Goal: Ask a question: Seek information or help from site administrators or community

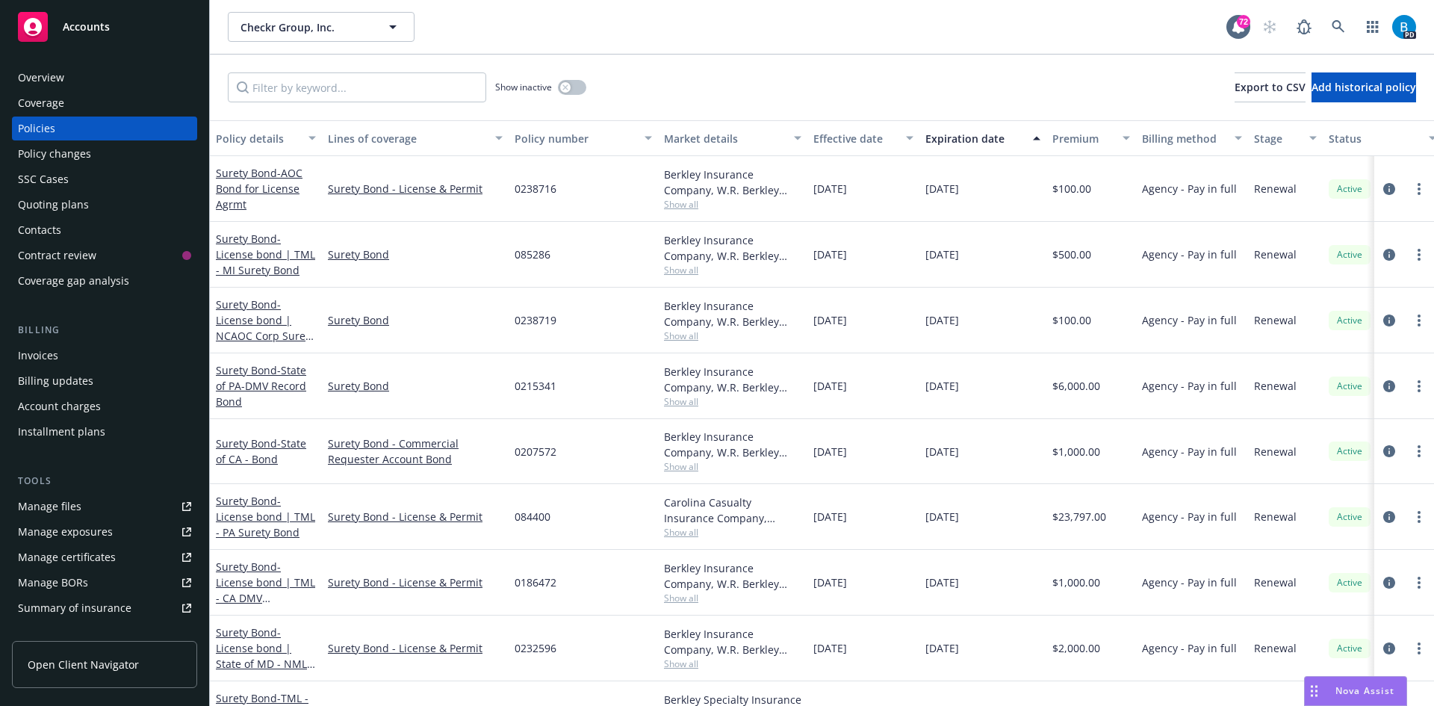
click at [1354, 684] on div "Nova Assist" at bounding box center [1356, 691] width 102 height 28
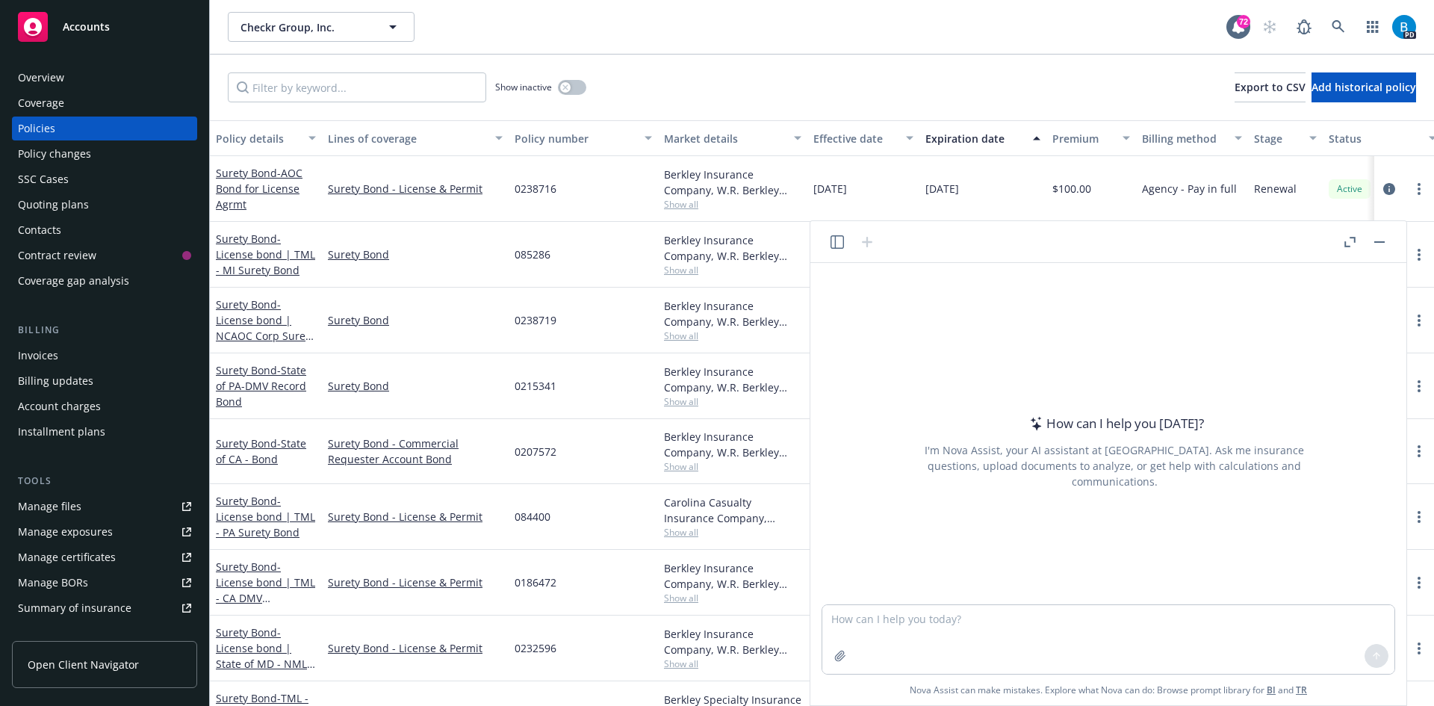
click at [1347, 238] on icon "button" at bounding box center [1350, 242] width 11 height 10
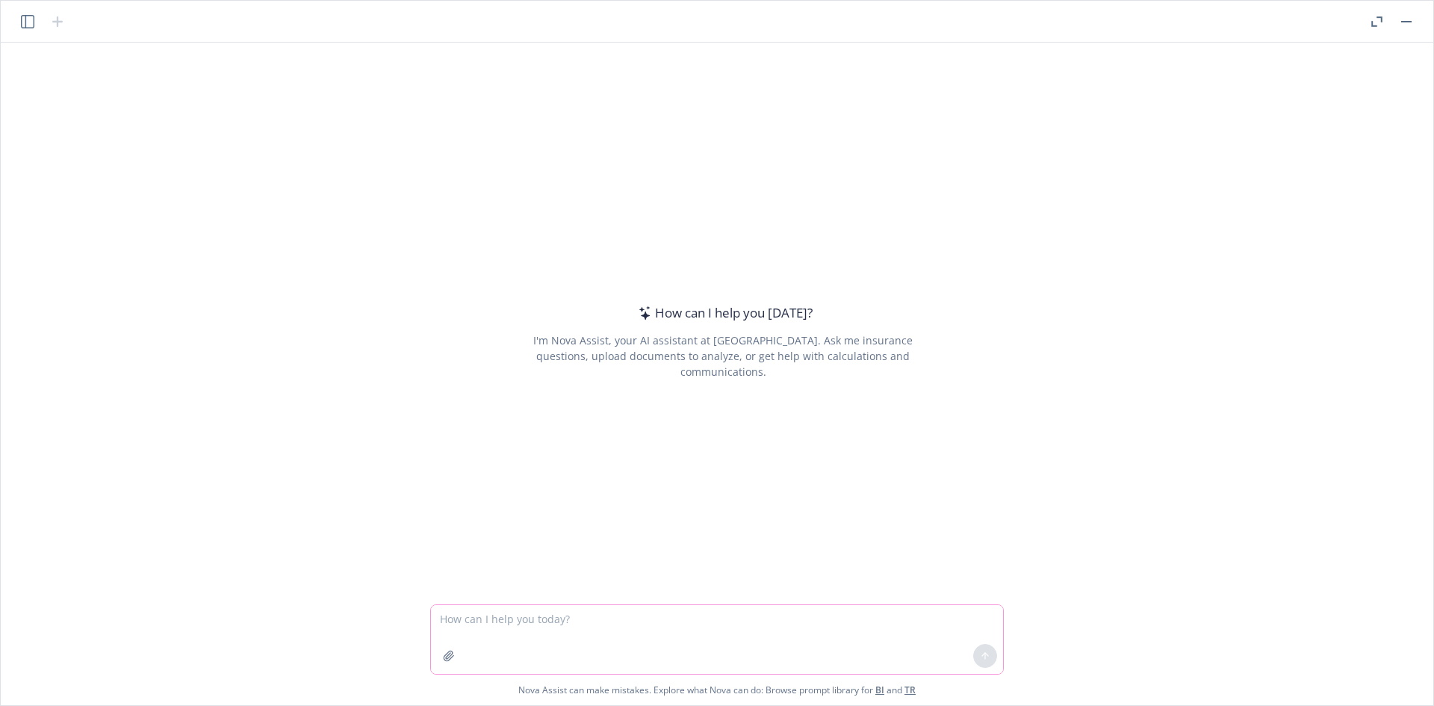
click at [467, 657] on textarea at bounding box center [717, 639] width 572 height 69
drag, startPoint x: 495, startPoint y: 620, endPoint x: 464, endPoint y: 605, distance: 34.1
click at [495, 620] on textarea at bounding box center [717, 639] width 572 height 69
